Goal: Task Accomplishment & Management: Use online tool/utility

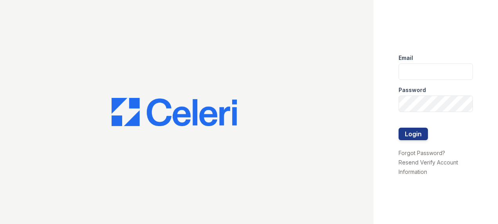
click at [423, 82] on div "Password" at bounding box center [436, 88] width 74 height 16
click at [426, 73] on input "email" at bounding box center [436, 71] width 74 height 16
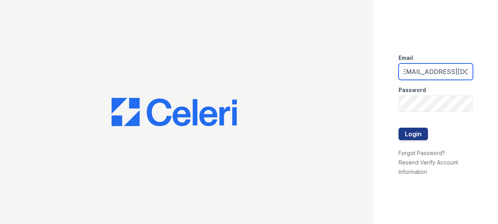
scroll to position [0, 8]
type input "[EMAIL_ADDRESS][DOMAIN_NAME]"
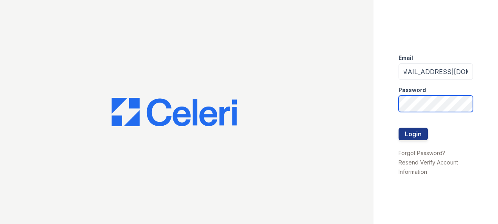
scroll to position [0, 0]
click at [399, 128] on button "Login" at bounding box center [413, 134] width 29 height 13
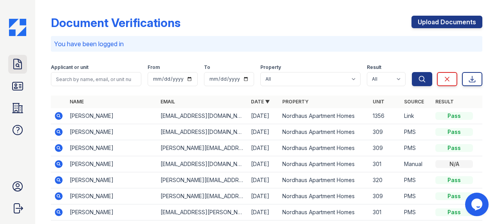
click at [20, 69] on icon at bounding box center [18, 64] width 8 height 10
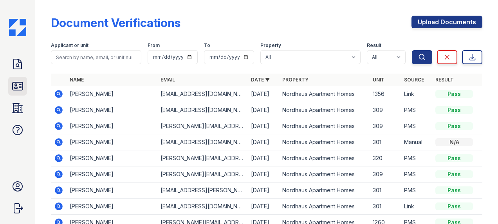
click at [17, 81] on icon at bounding box center [17, 86] width 13 height 13
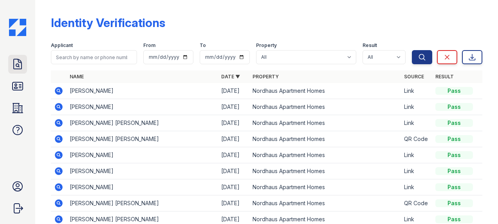
click at [21, 64] on icon at bounding box center [18, 64] width 8 height 10
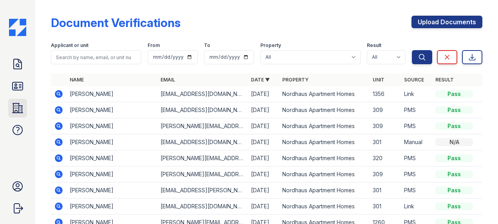
click at [22, 108] on icon at bounding box center [18, 107] width 10 height 9
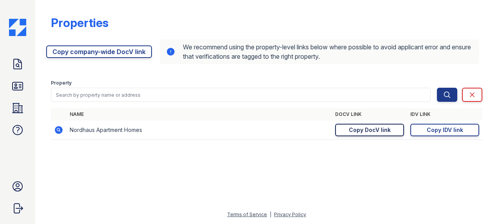
click at [357, 127] on div "Copy DocV link" at bounding box center [370, 130] width 42 height 8
